Goal: Transaction & Acquisition: Obtain resource

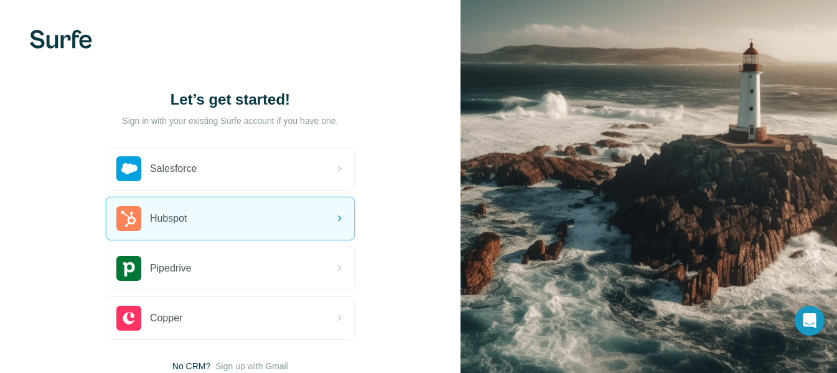
scroll to position [89, 0]
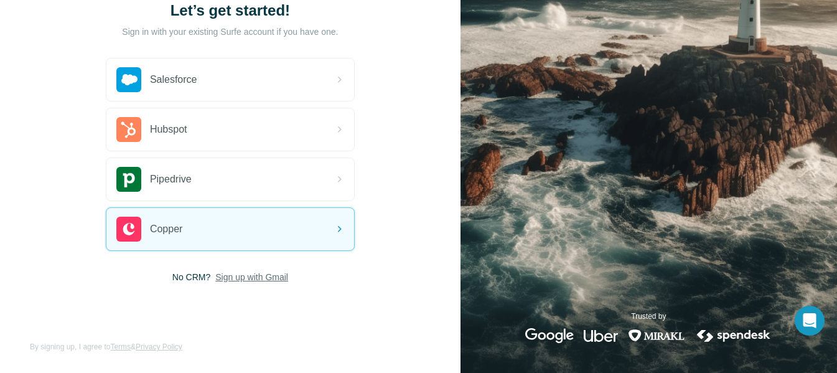
click at [255, 282] on span "Sign up with Gmail" at bounding box center [251, 277] width 73 height 12
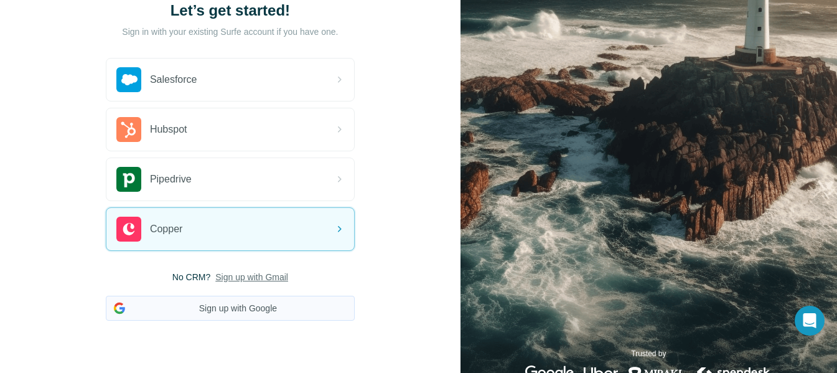
click at [206, 315] on button "Sign up with Google" at bounding box center [230, 308] width 249 height 25
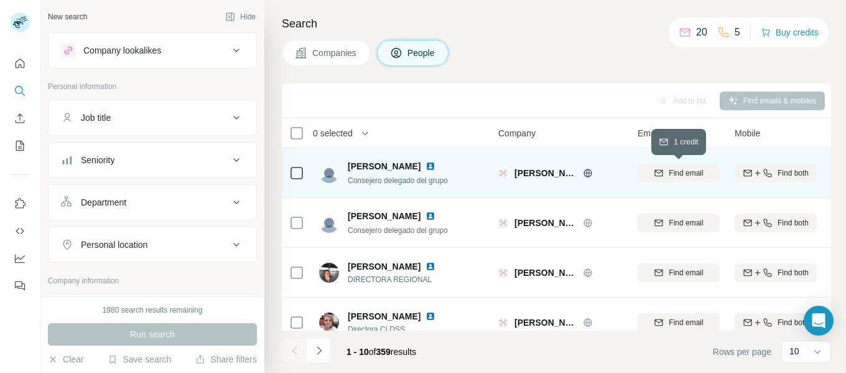
click at [680, 175] on span "Find email" at bounding box center [686, 172] width 34 height 11
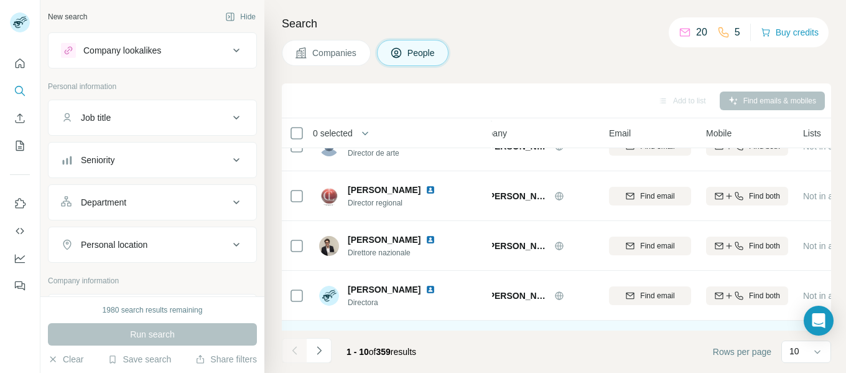
scroll to position [322, 29]
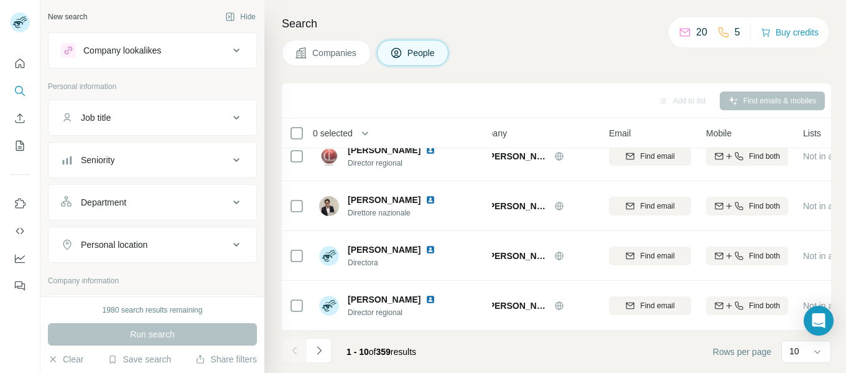
click at [156, 197] on div "Department" at bounding box center [145, 202] width 168 height 12
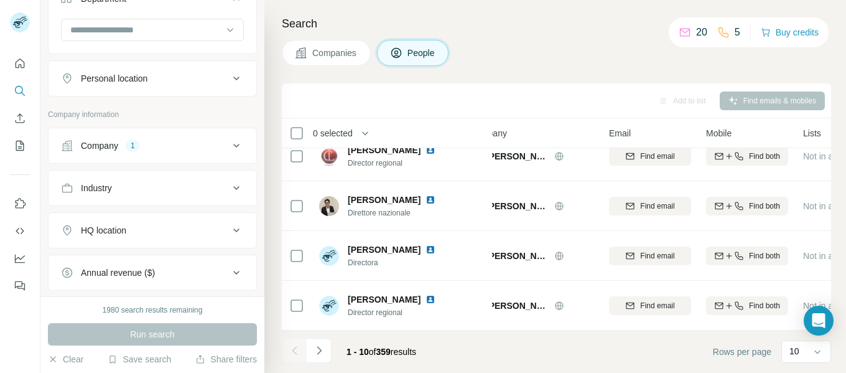
scroll to position [207, 0]
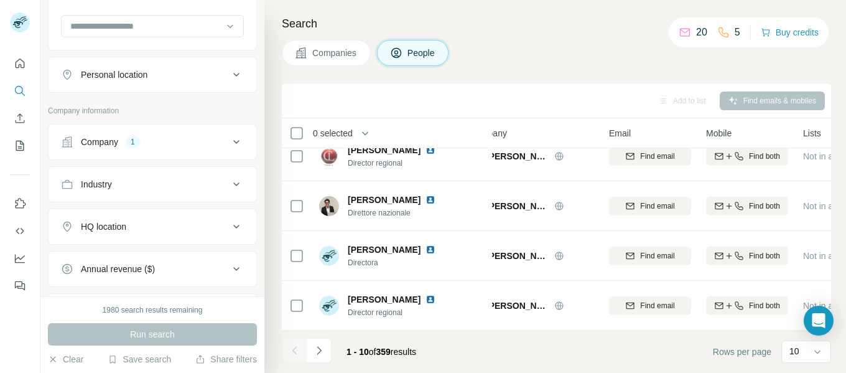
click at [219, 133] on button "Company 1" at bounding box center [153, 142] width 208 height 30
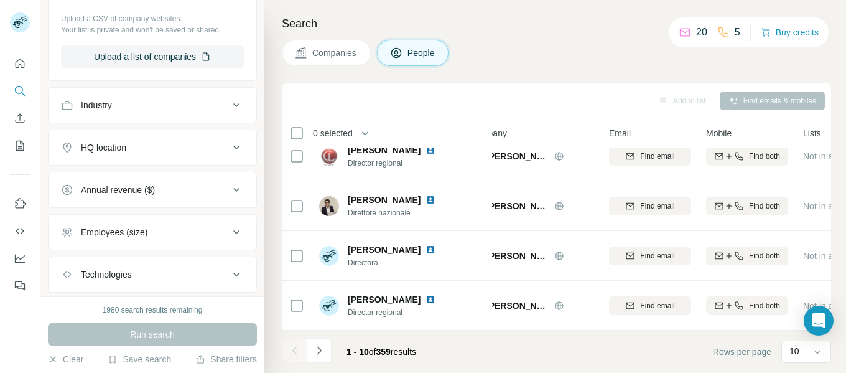
scroll to position [482, 0]
click at [205, 190] on div "Annual revenue ($)" at bounding box center [145, 188] width 168 height 12
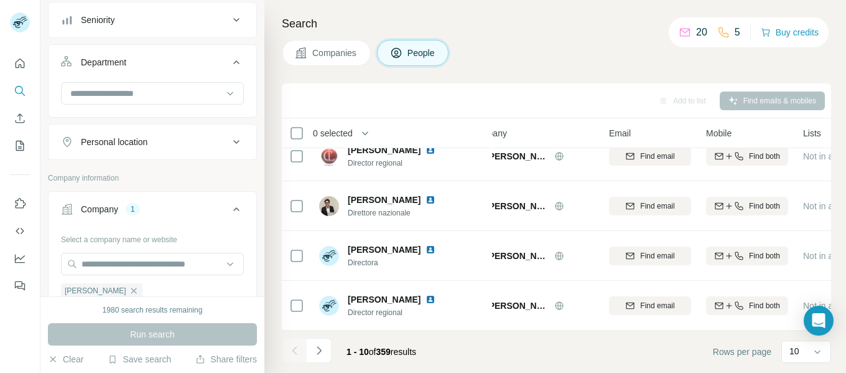
scroll to position [0, 0]
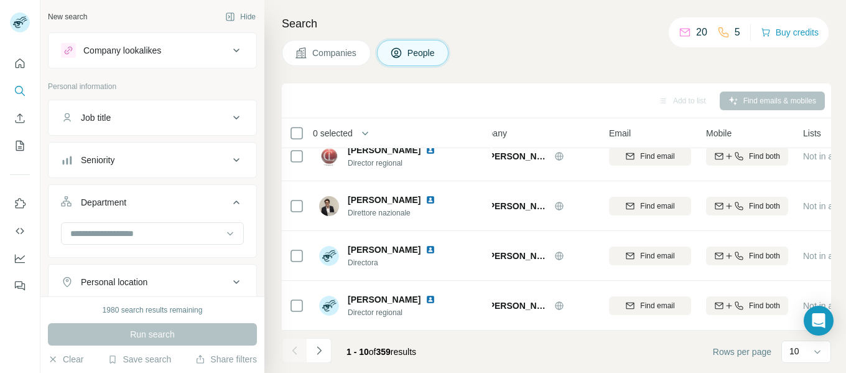
click at [125, 117] on div "Job title" at bounding box center [145, 117] width 168 height 12
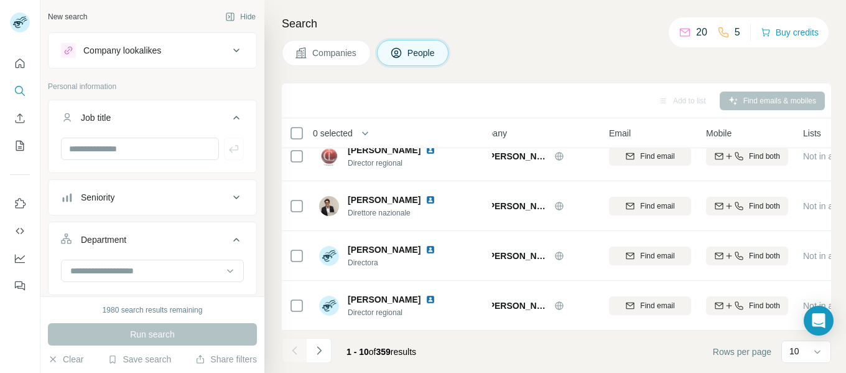
click at [164, 52] on div "Company lookalikes" at bounding box center [145, 50] width 168 height 15
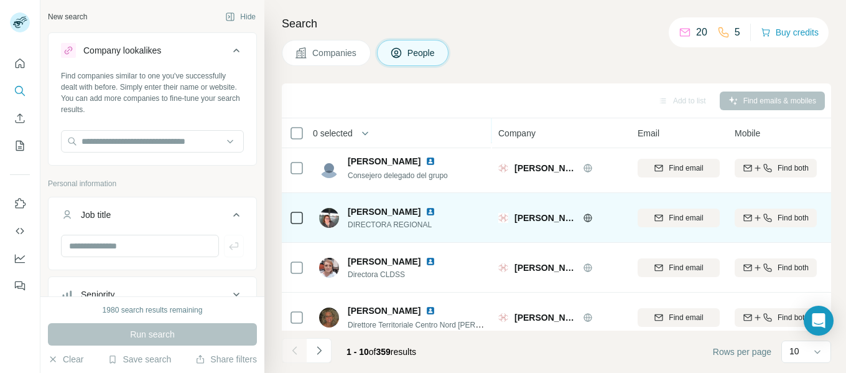
scroll to position [55, 0]
click at [683, 220] on span "Find email" at bounding box center [686, 217] width 34 height 11
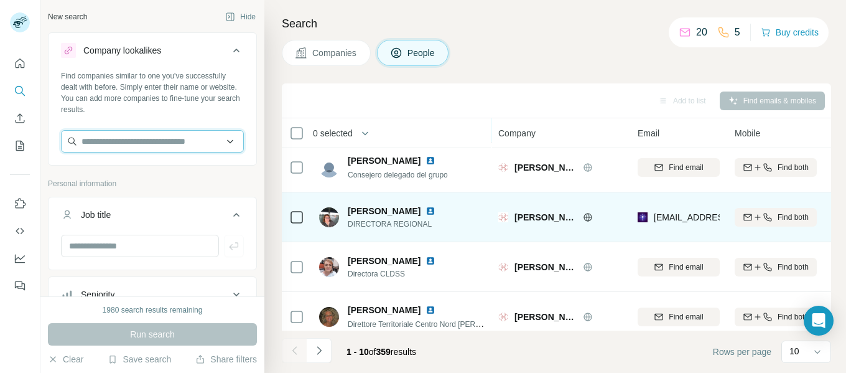
click at [100, 137] on input "text" at bounding box center [152, 141] width 183 height 22
paste input "**********"
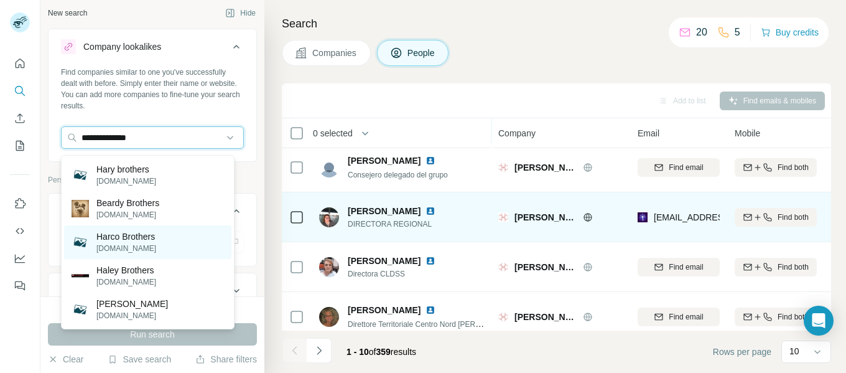
scroll to position [0, 0]
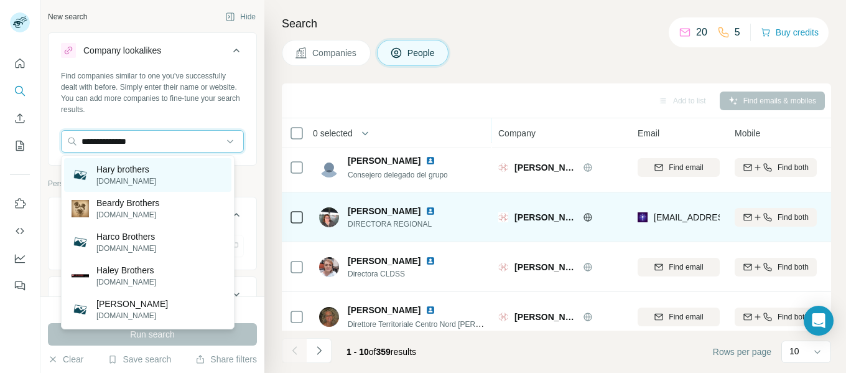
type input "**********"
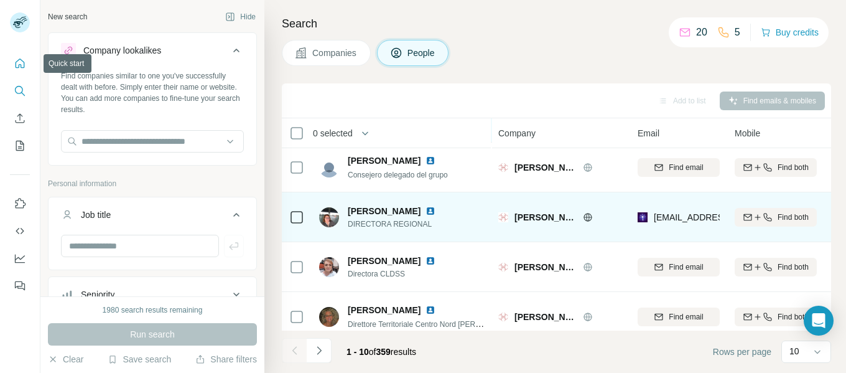
click at [19, 65] on icon "Quick start" at bounding box center [20, 62] width 9 height 9
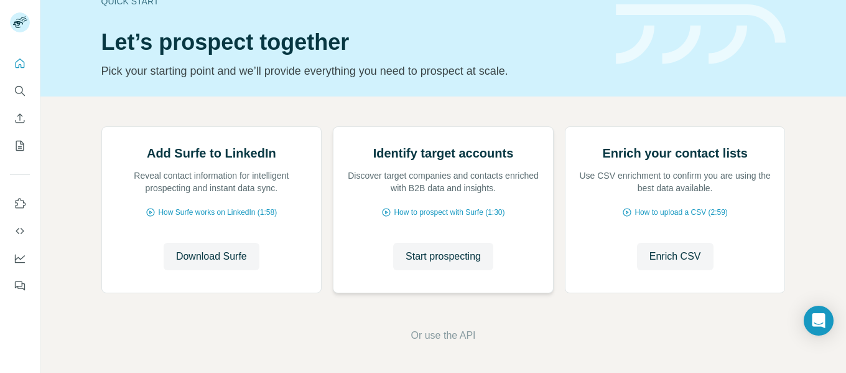
scroll to position [151, 0]
click at [437, 340] on span "Or use the API" at bounding box center [443, 335] width 65 height 15
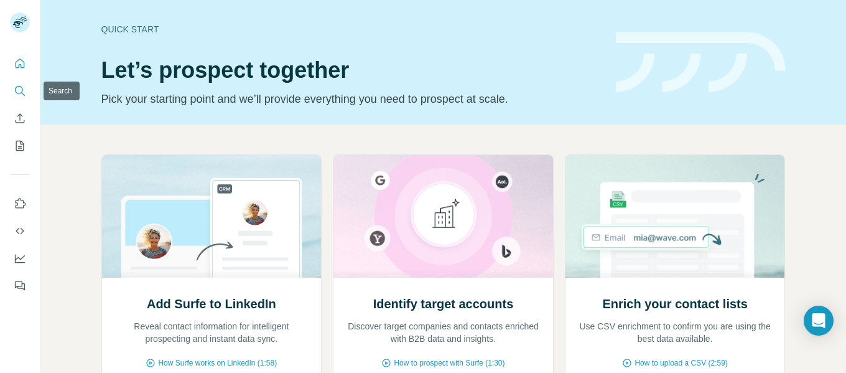
click at [17, 98] on button "Search" at bounding box center [20, 91] width 20 height 22
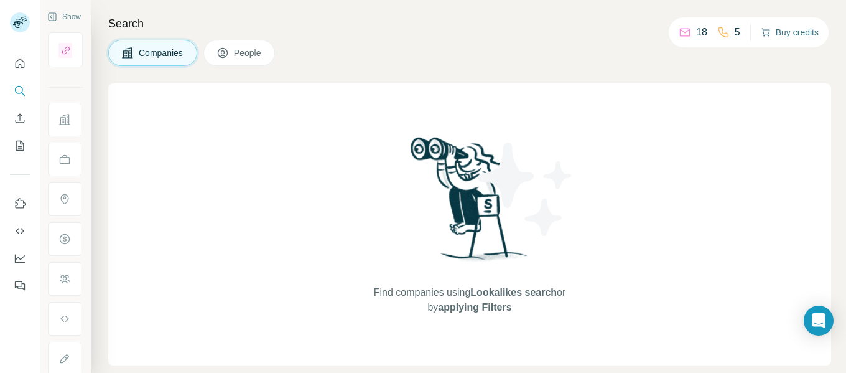
click at [800, 35] on button "Buy credits" at bounding box center [790, 32] width 58 height 17
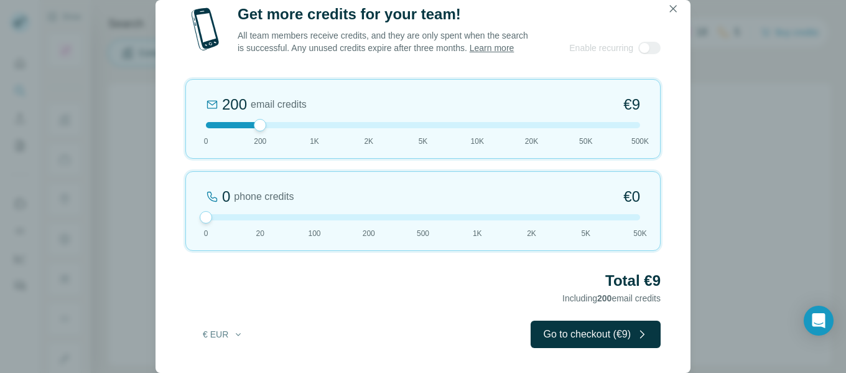
drag, startPoint x: 259, startPoint y: 218, endPoint x: 108, endPoint y: 205, distance: 151.2
click at [108, 205] on div "Get more credits for your team! All team members receive credits, and they are …" at bounding box center [423, 186] width 846 height 373
drag, startPoint x: 258, startPoint y: 128, endPoint x: 299, endPoint y: 128, distance: 41.1
click at [299, 128] on div at bounding box center [423, 125] width 434 height 6
click at [675, 10] on icon "button" at bounding box center [673, 8] width 7 height 7
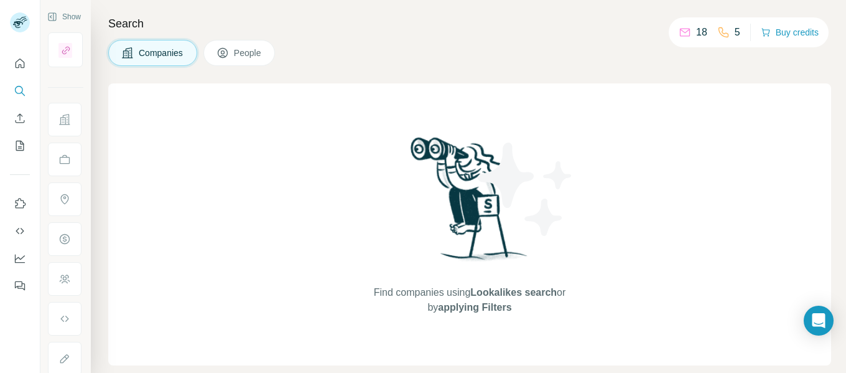
click at [164, 59] on button "Companies" at bounding box center [152, 53] width 89 height 26
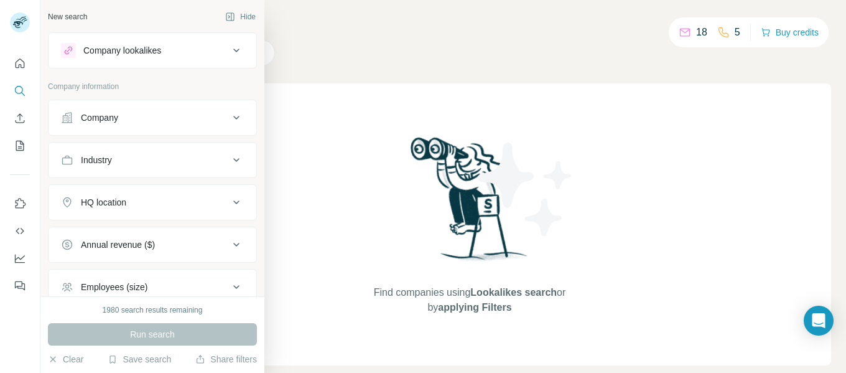
click at [184, 55] on div "Company lookalikes" at bounding box center [145, 50] width 168 height 15
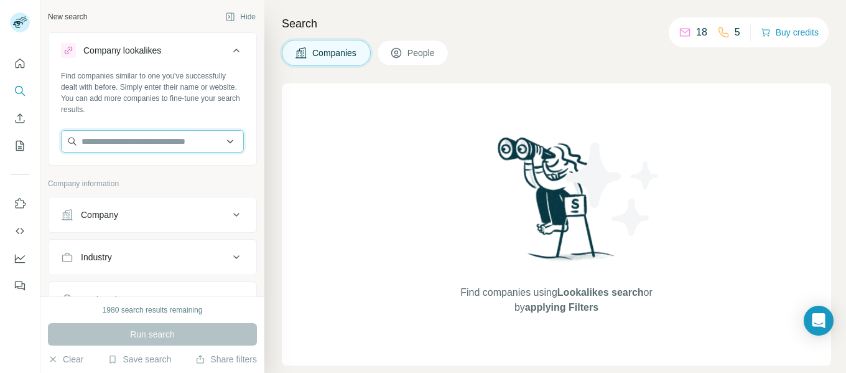
click at [126, 140] on input "text" at bounding box center [152, 141] width 183 height 22
click at [131, 258] on div "Industry" at bounding box center [145, 257] width 168 height 12
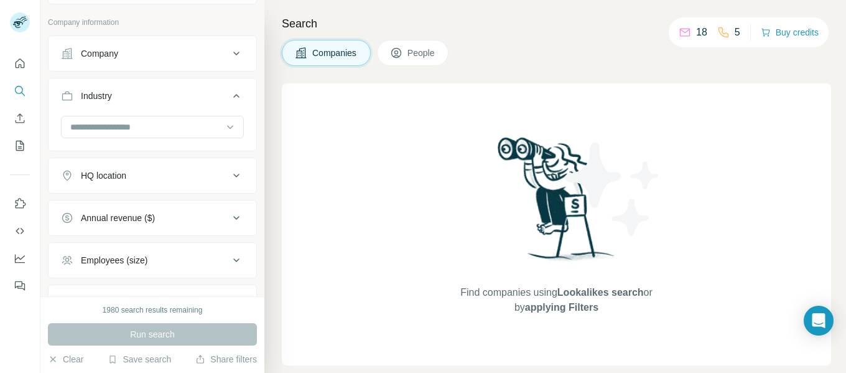
scroll to position [167, 0]
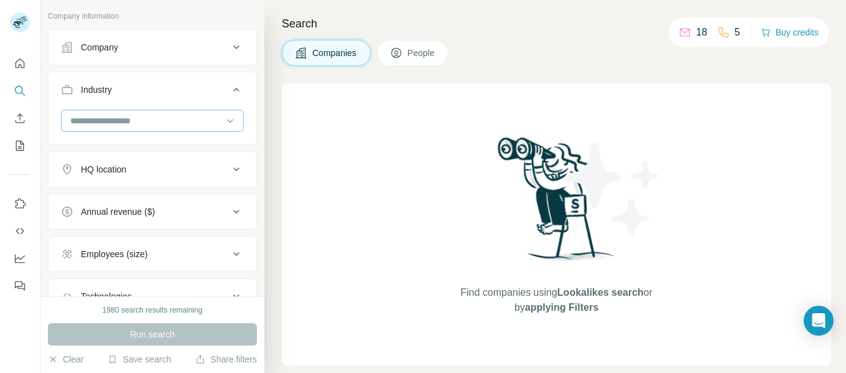
click at [111, 114] on input at bounding box center [146, 121] width 154 height 14
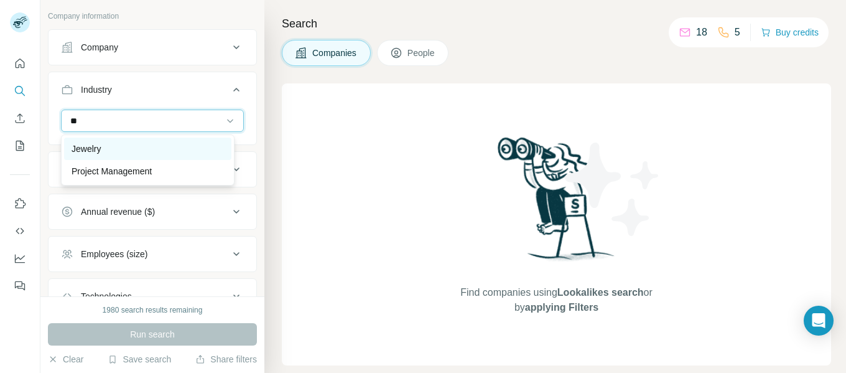
type input "**"
click at [98, 149] on p "Jewelry" at bounding box center [86, 149] width 29 height 12
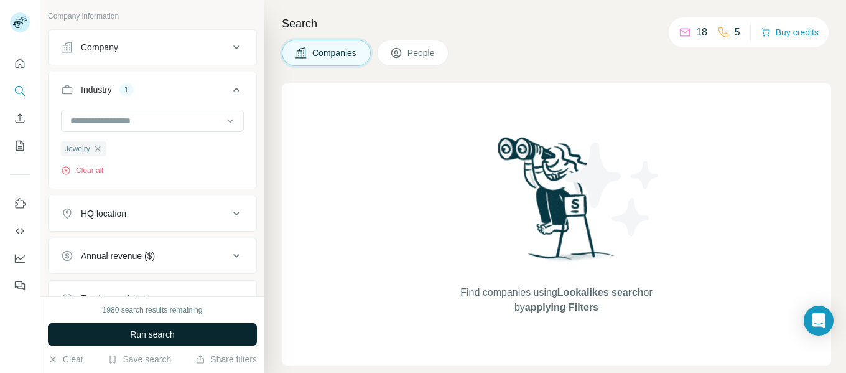
click at [146, 331] on span "Run search" at bounding box center [152, 334] width 45 height 12
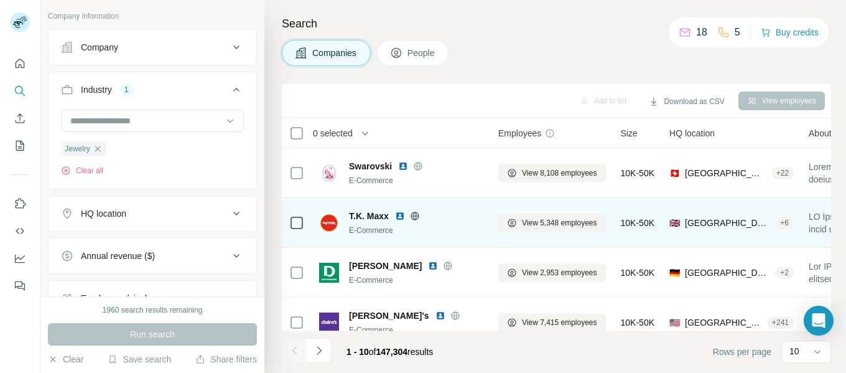
click at [402, 217] on img at bounding box center [400, 216] width 10 height 10
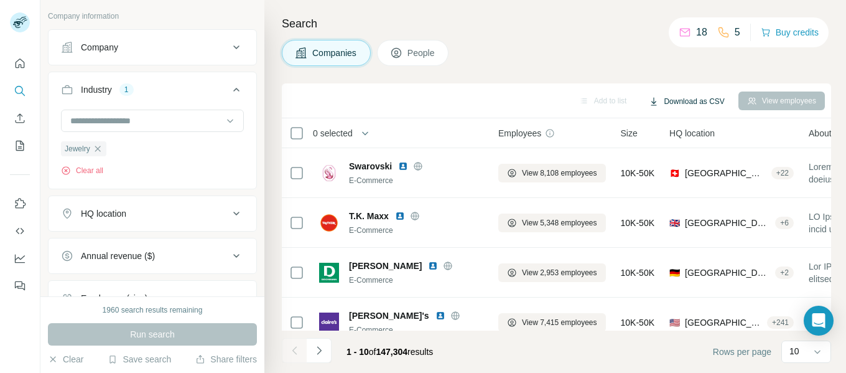
click at [676, 98] on button "Download as CSV" at bounding box center [686, 101] width 93 height 19
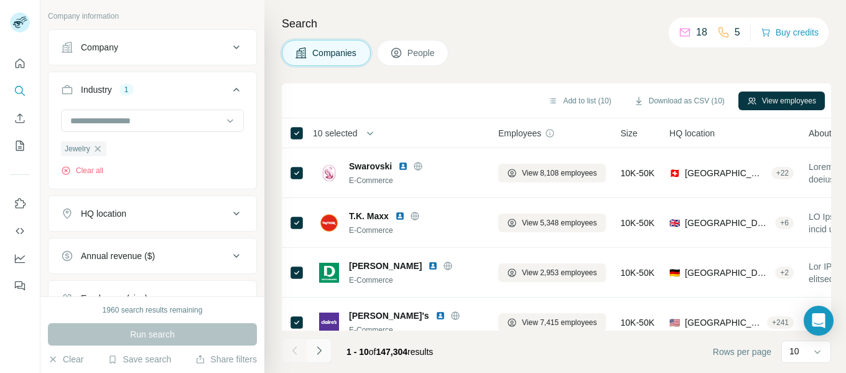
click at [319, 349] on icon "Navigate to next page" at bounding box center [319, 350] width 12 height 12
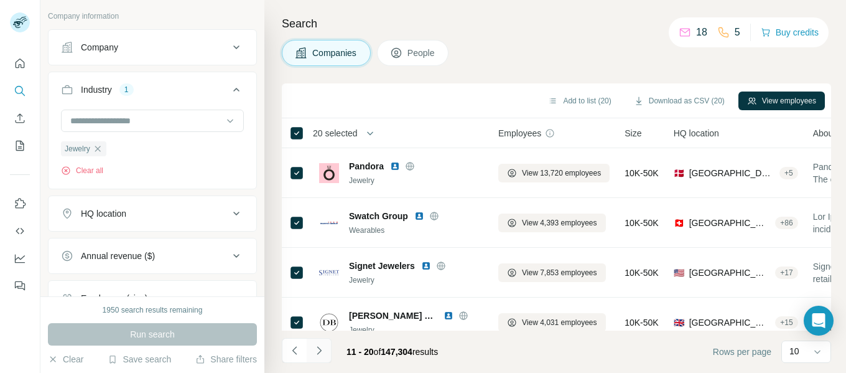
click at [321, 343] on button "Navigate to next page" at bounding box center [319, 350] width 25 height 25
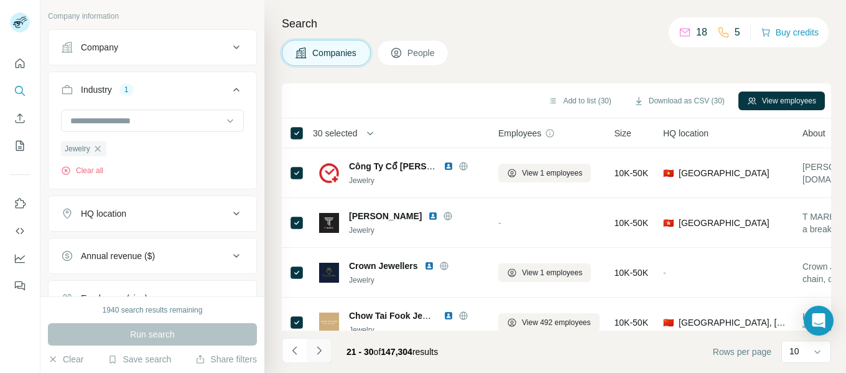
click at [320, 342] on button "Navigate to next page" at bounding box center [319, 350] width 25 height 25
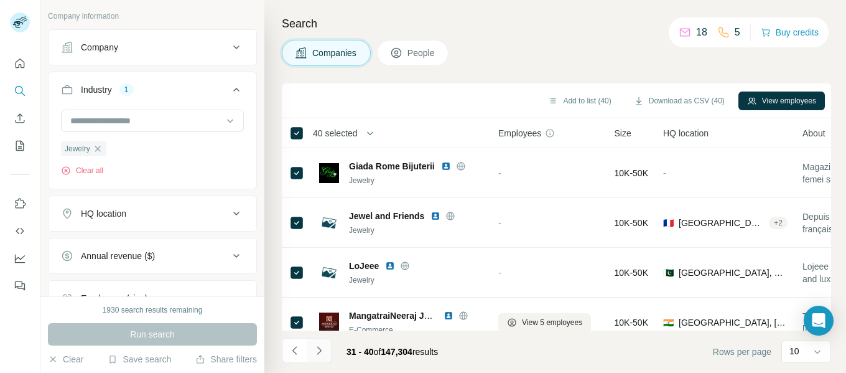
click at [314, 348] on icon "Navigate to next page" at bounding box center [319, 350] width 12 height 12
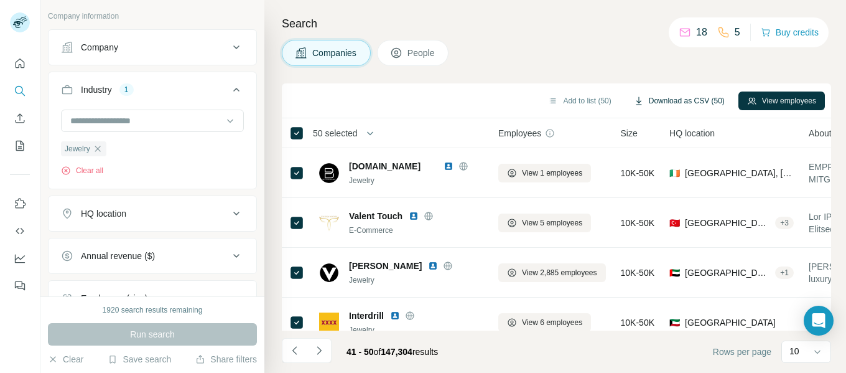
click at [684, 103] on button "Download as CSV (50)" at bounding box center [679, 100] width 108 height 19
click at [318, 356] on icon "Navigate to next page" at bounding box center [319, 350] width 12 height 12
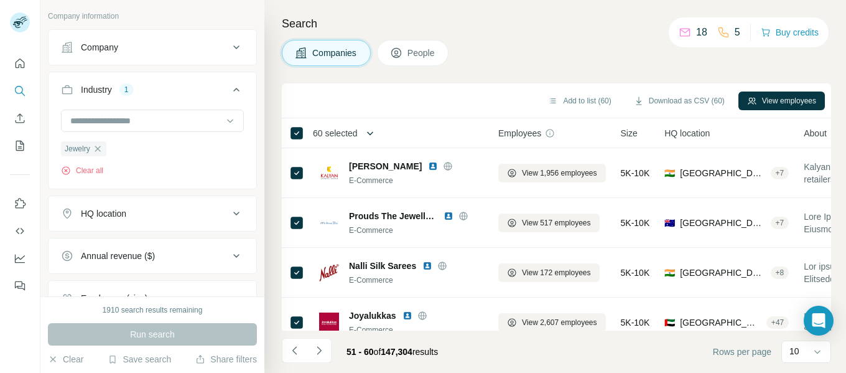
click at [359, 136] on button "button" at bounding box center [370, 133] width 25 height 25
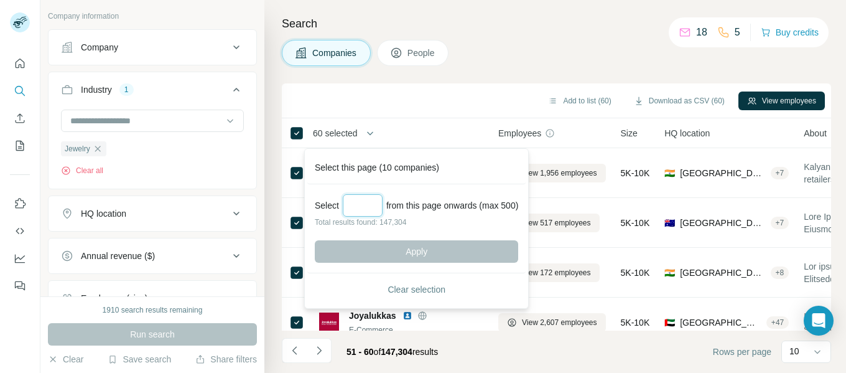
click at [358, 208] on input "Select a number (up to 500)" at bounding box center [363, 205] width 40 height 22
type input "*"
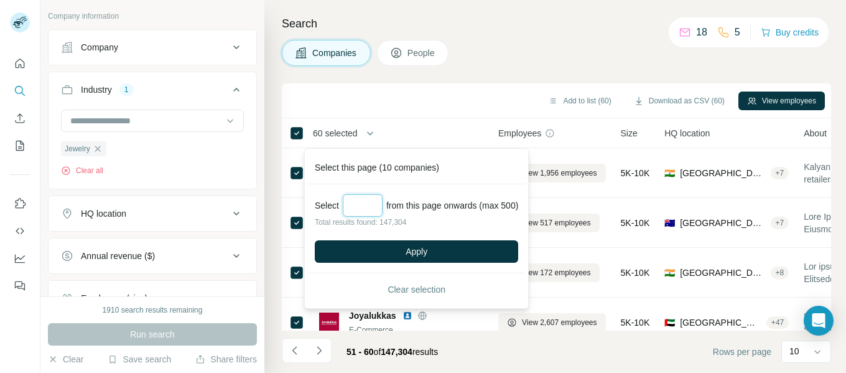
type input "*"
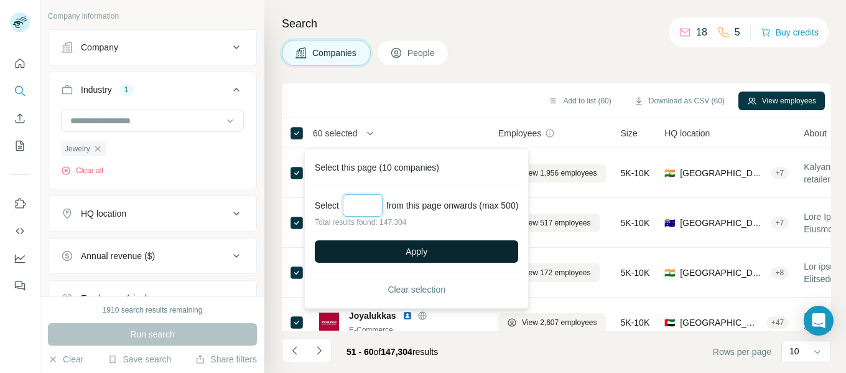
type input "***"
click at [386, 243] on button "Apply" at bounding box center [416, 251] width 203 height 22
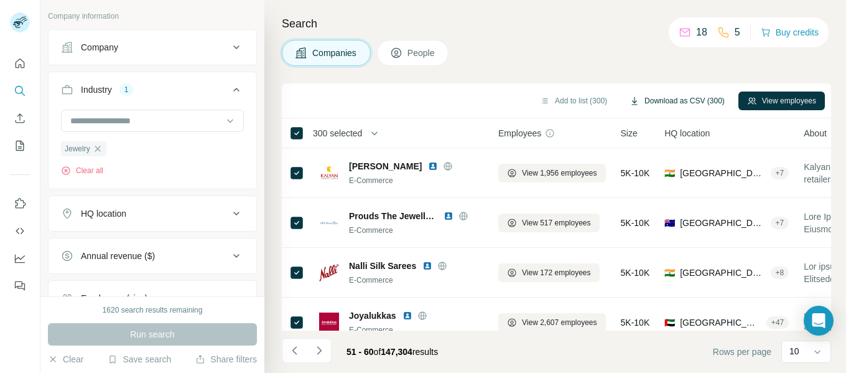
click at [669, 100] on button "Download as CSV (300)" at bounding box center [677, 100] width 113 height 19
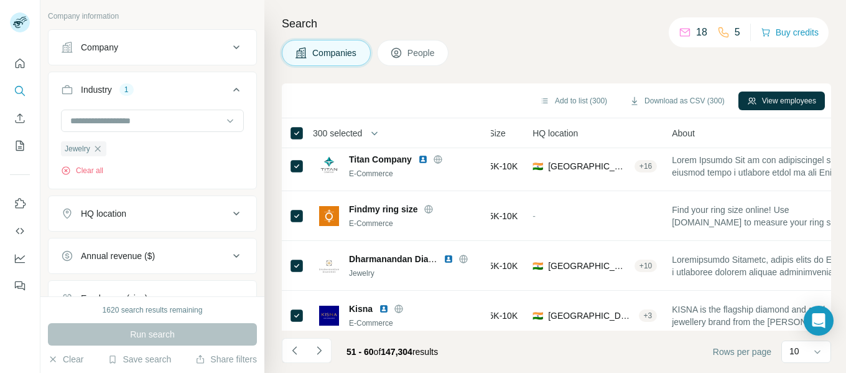
scroll to position [261, 132]
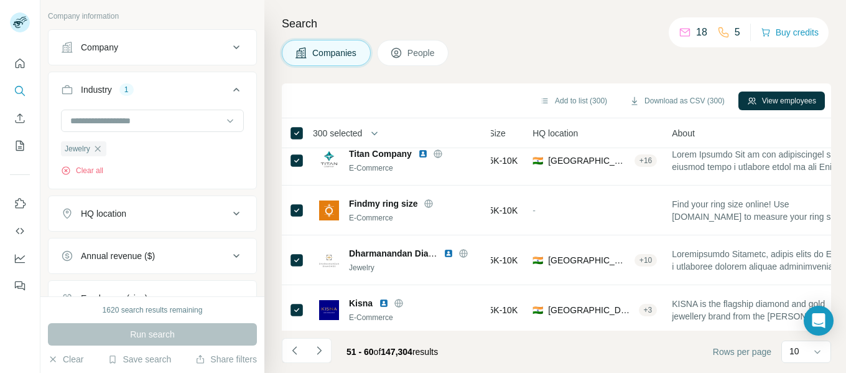
click at [565, 131] on span "HQ location" at bounding box center [555, 133] width 45 height 12
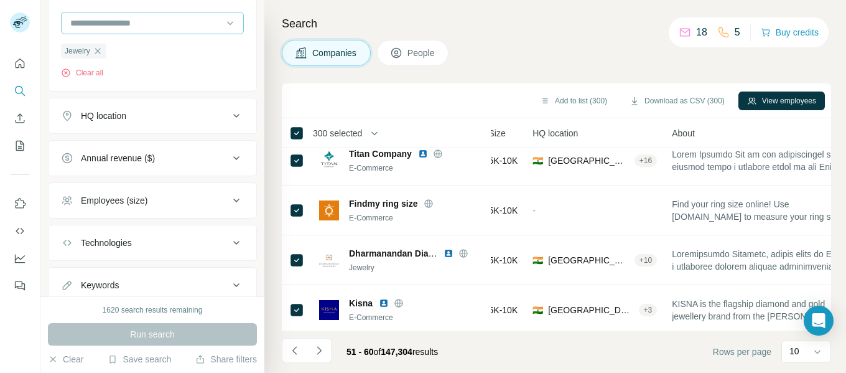
scroll to position [266, 0]
click at [207, 113] on div "HQ location" at bounding box center [145, 114] width 168 height 12
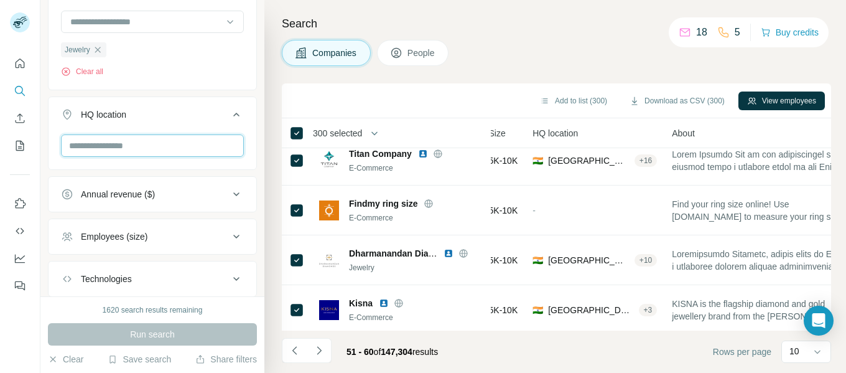
click at [101, 143] on input "text" at bounding box center [152, 145] width 183 height 22
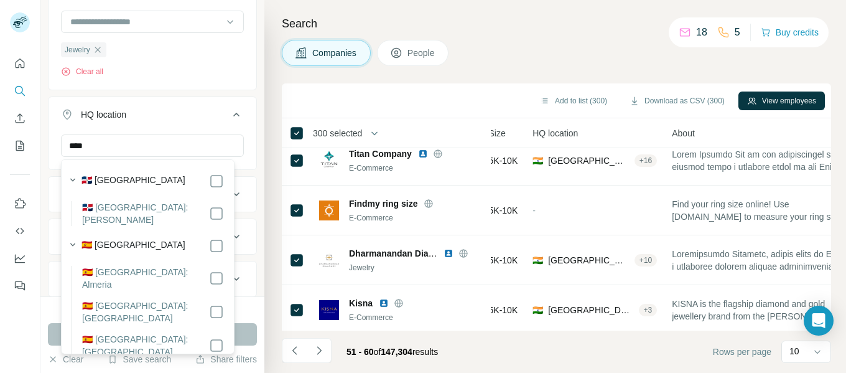
click at [106, 243] on label "🇪🇸 [GEOGRAPHIC_DATA]" at bounding box center [134, 245] width 104 height 15
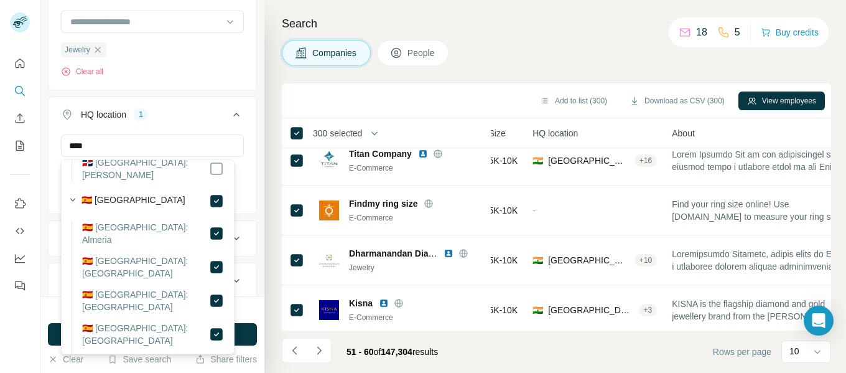
scroll to position [45, 0]
click at [103, 143] on input "****" at bounding box center [152, 145] width 183 height 22
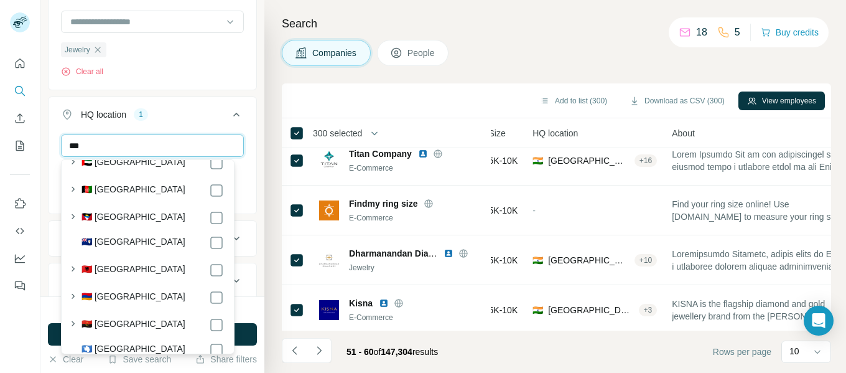
scroll to position [0, 0]
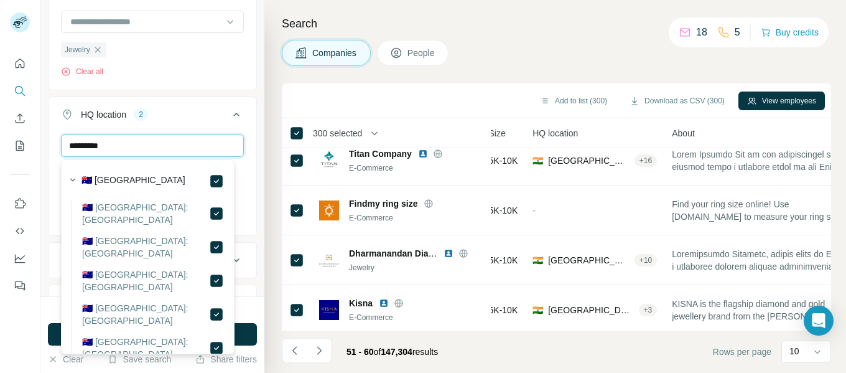
click at [117, 146] on input "*********" at bounding box center [152, 145] width 183 height 22
click at [144, 151] on input "*******" at bounding box center [152, 145] width 183 height 22
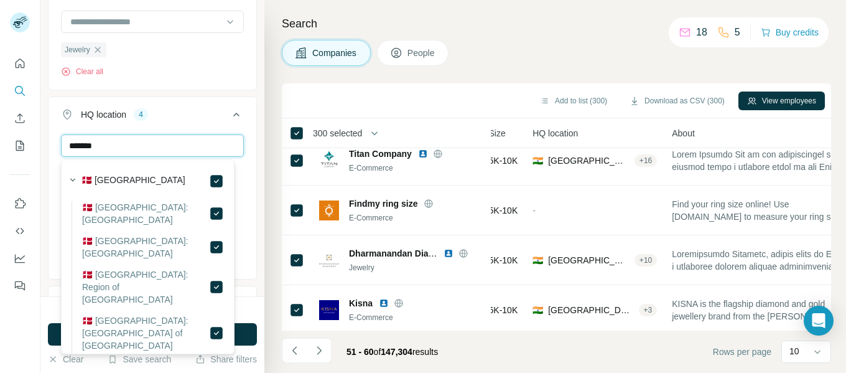
click at [128, 149] on input "*******" at bounding box center [152, 145] width 183 height 22
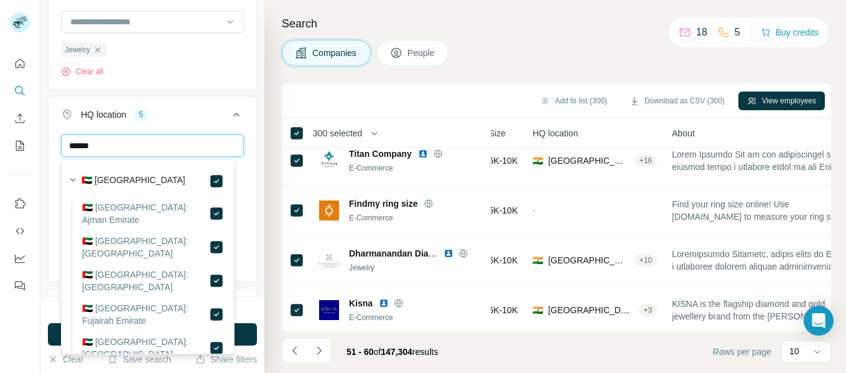
click at [134, 145] on input "******" at bounding box center [152, 145] width 183 height 22
click at [96, 147] on input "******" at bounding box center [152, 145] width 183 height 22
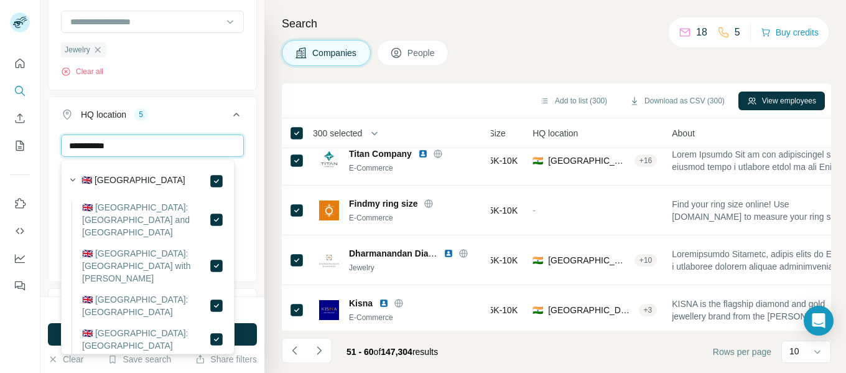
click at [123, 147] on input "**********" at bounding box center [152, 145] width 183 height 22
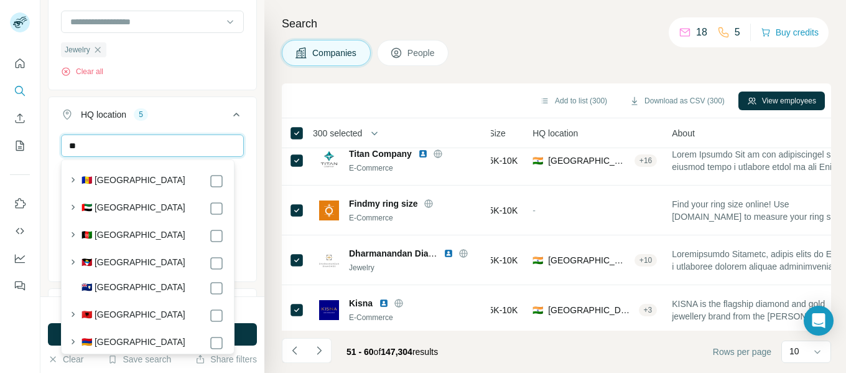
type input "*"
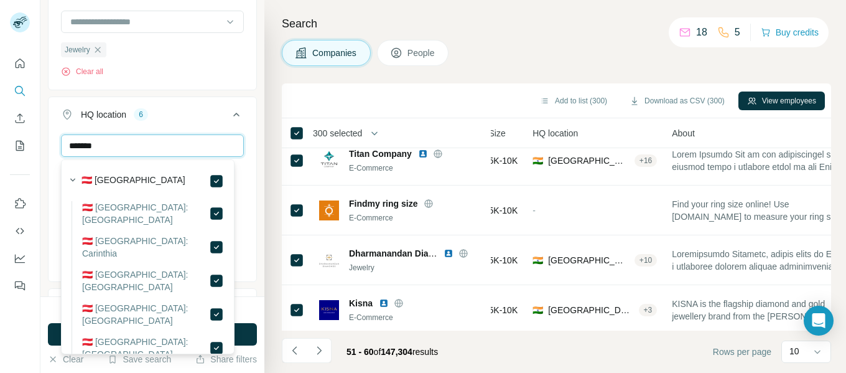
click at [106, 149] on input "*******" at bounding box center [152, 145] width 183 height 22
click at [113, 139] on input "******" at bounding box center [152, 145] width 183 height 22
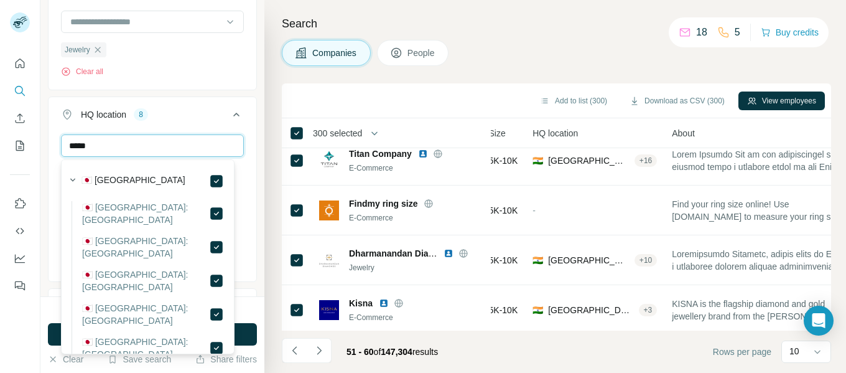
click at [100, 148] on input "*****" at bounding box center [152, 145] width 183 height 22
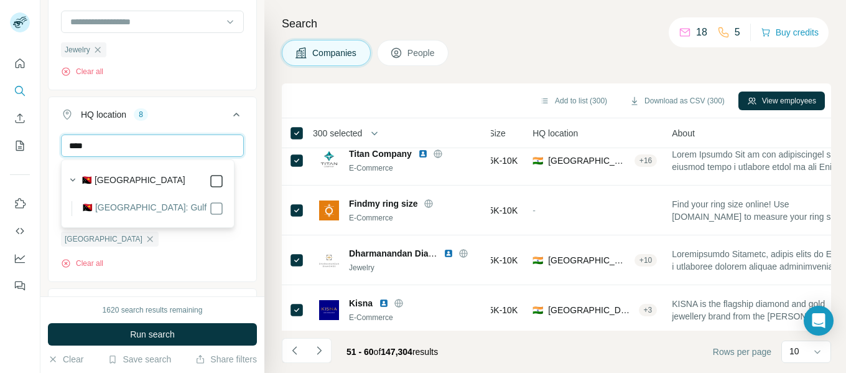
type input "****"
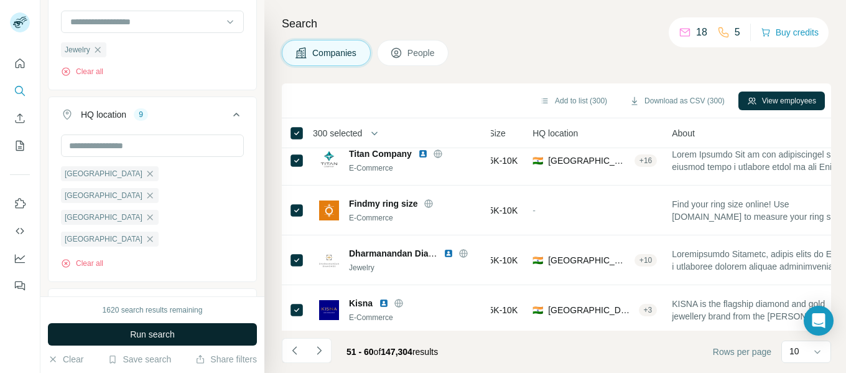
click at [152, 333] on span "Run search" at bounding box center [152, 334] width 45 height 12
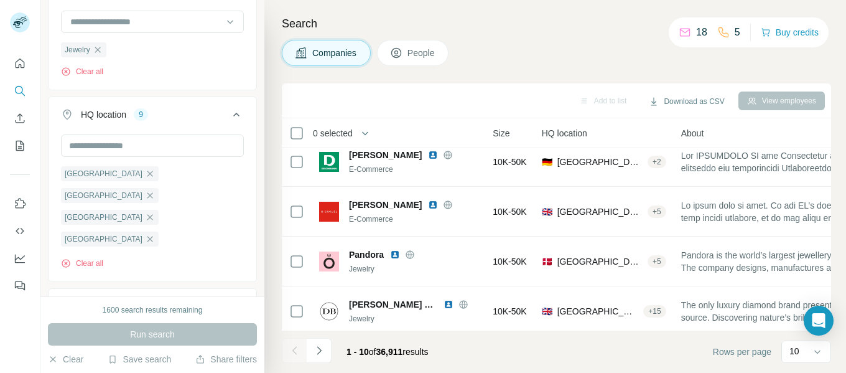
scroll to position [0, 132]
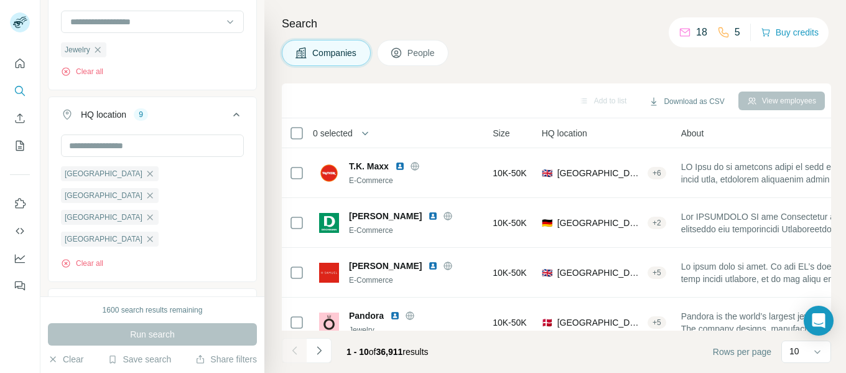
click at [348, 129] on span "0 selected" at bounding box center [333, 133] width 40 height 12
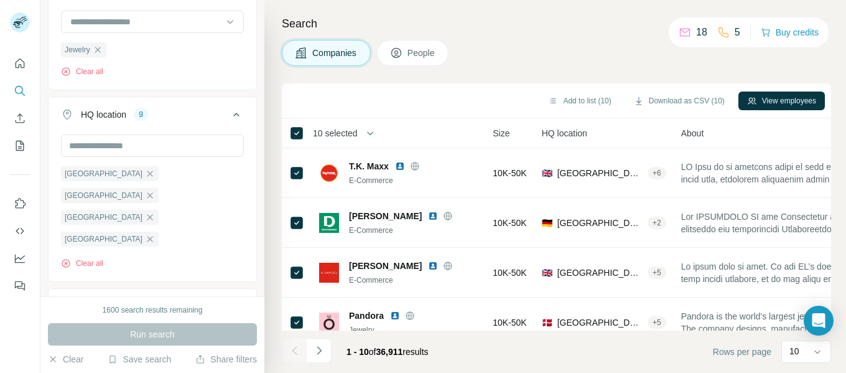
click at [347, 139] on span "10 selected" at bounding box center [343, 133] width 78 height 25
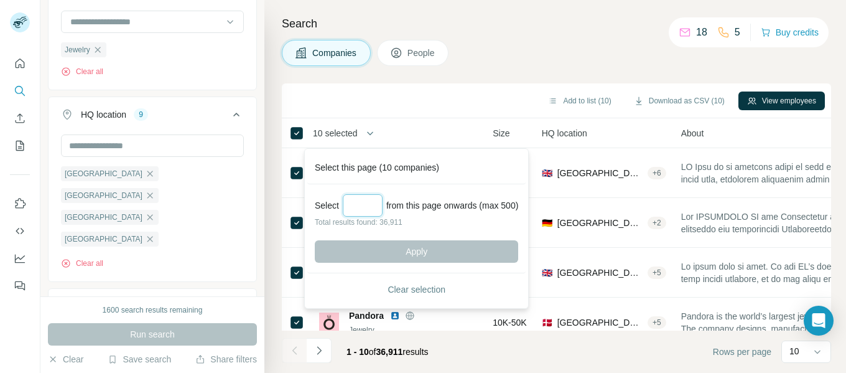
click at [358, 204] on input "Select a number (up to 500)" at bounding box center [363, 205] width 40 height 22
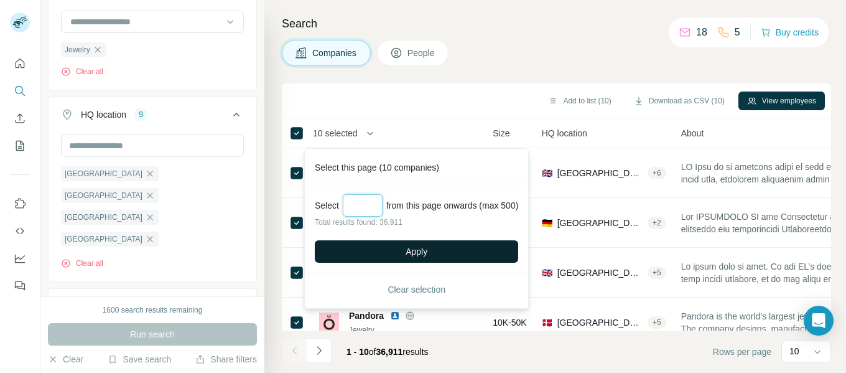
type input "***"
click at [430, 249] on button "Apply" at bounding box center [416, 251] width 203 height 22
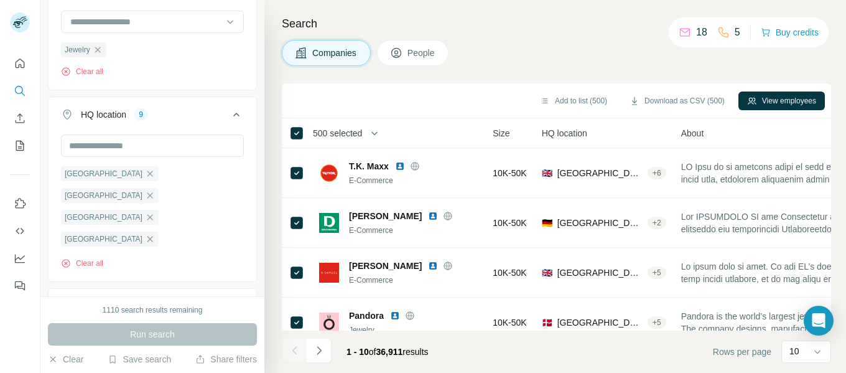
click at [359, 133] on span "500 selected" at bounding box center [337, 133] width 49 height 12
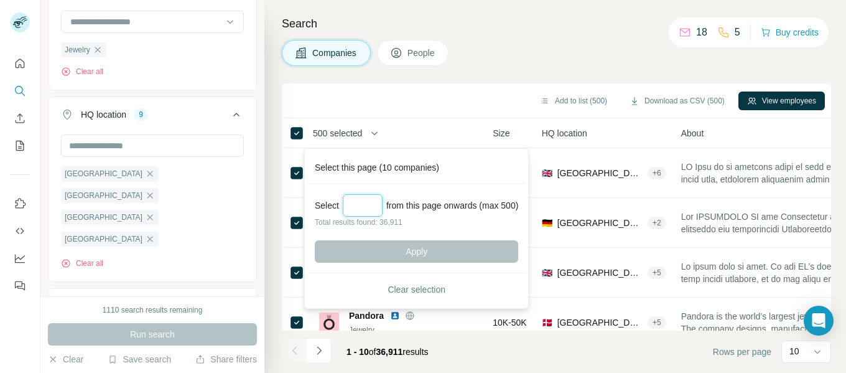
click at [359, 202] on input "Select a number (up to 500)" at bounding box center [363, 205] width 40 height 22
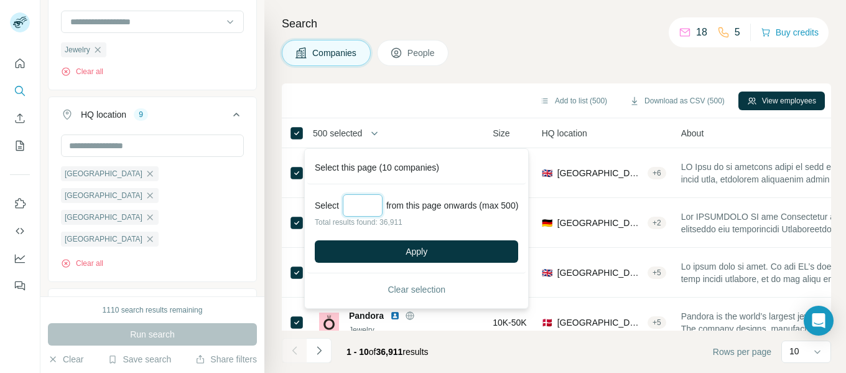
type input "*"
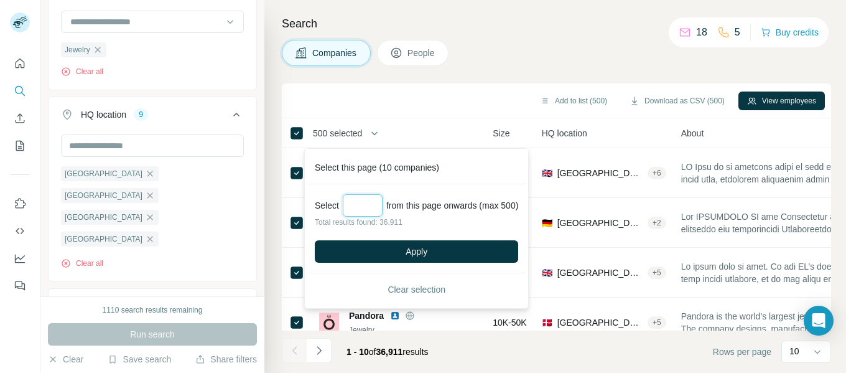
type input "*"
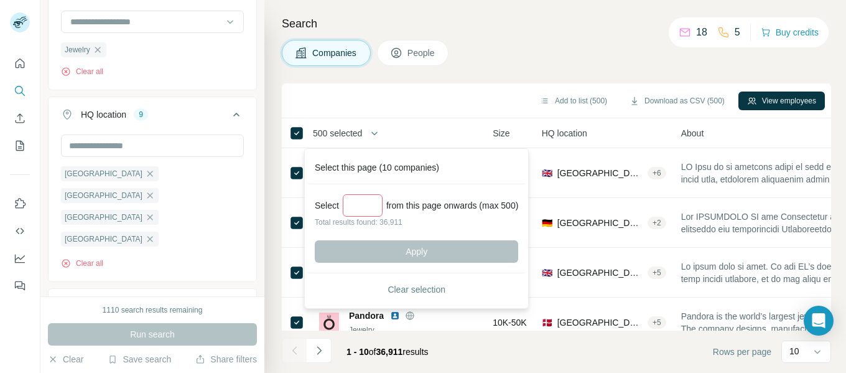
type input "*"
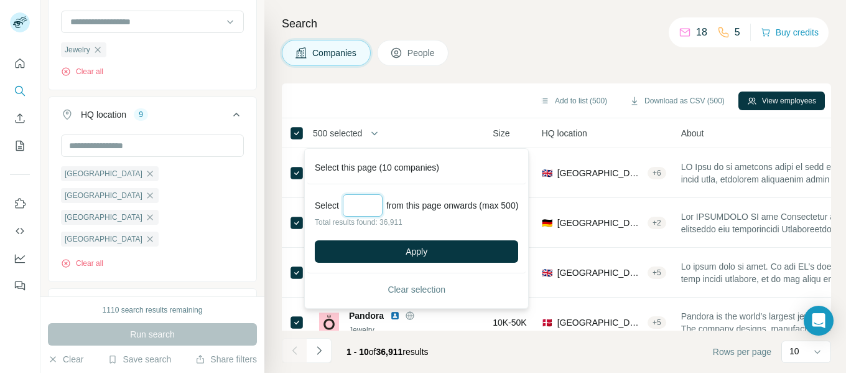
type input "*"
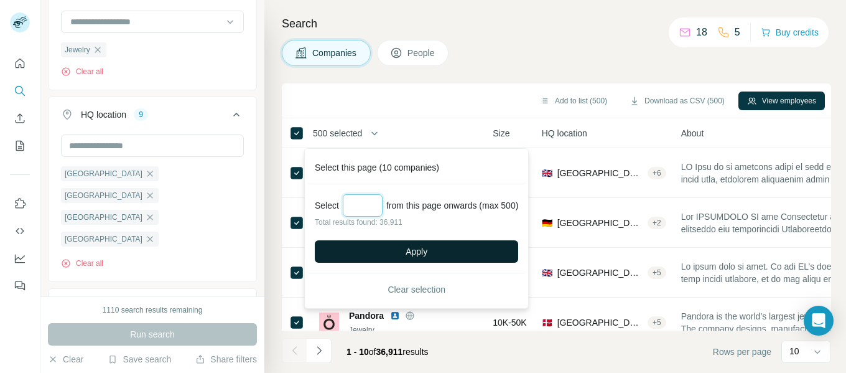
type input "***"
click at [420, 253] on span "Apply" at bounding box center [417, 251] width 22 height 12
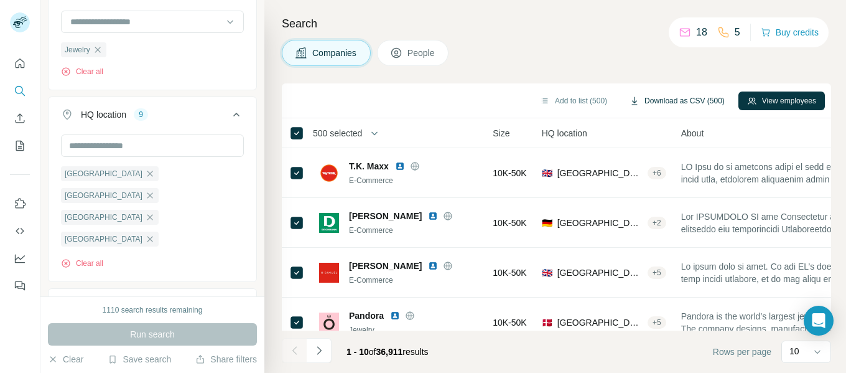
click at [661, 100] on button "Download as CSV (500)" at bounding box center [677, 100] width 113 height 19
